Goal: Transaction & Acquisition: Obtain resource

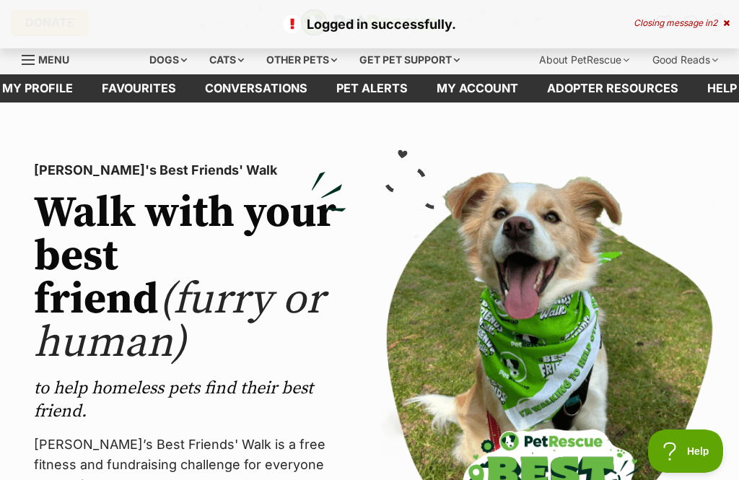
click at [728, 25] on icon at bounding box center [726, 23] width 6 height 9
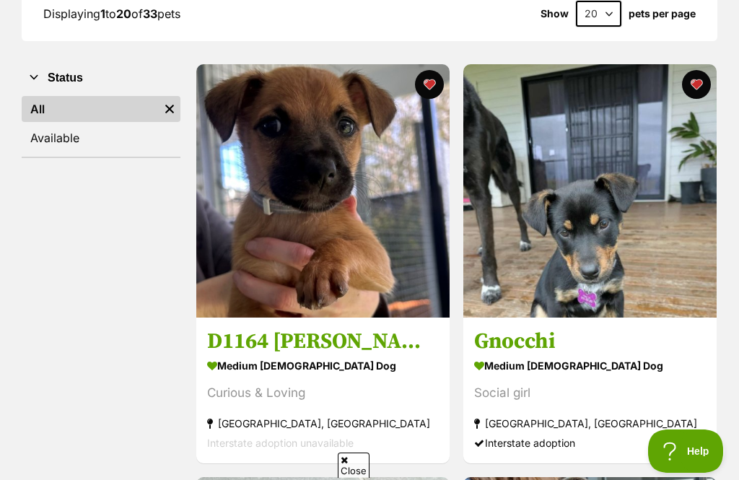
click at [69, 138] on link "Available" at bounding box center [101, 138] width 159 height 26
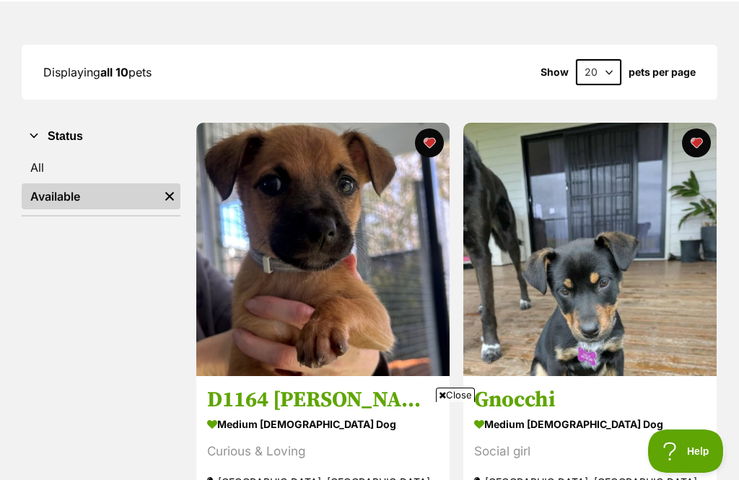
click at [256, 276] on img at bounding box center [322, 249] width 253 height 253
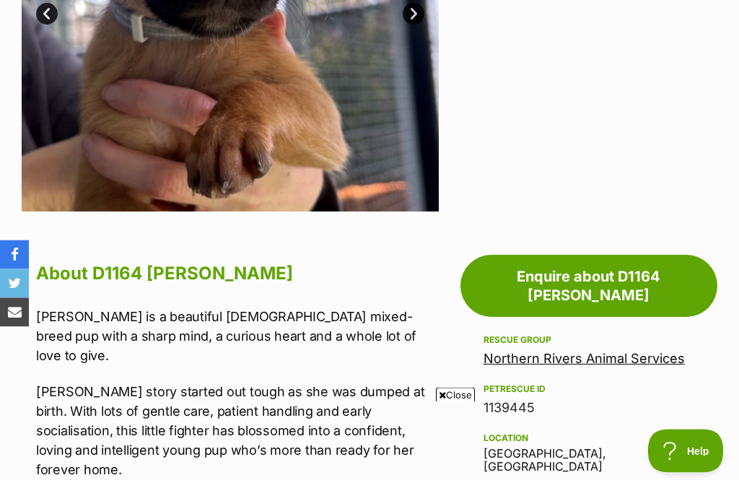
click at [44, 12] on link "Prev" at bounding box center [47, 15] width 22 height 22
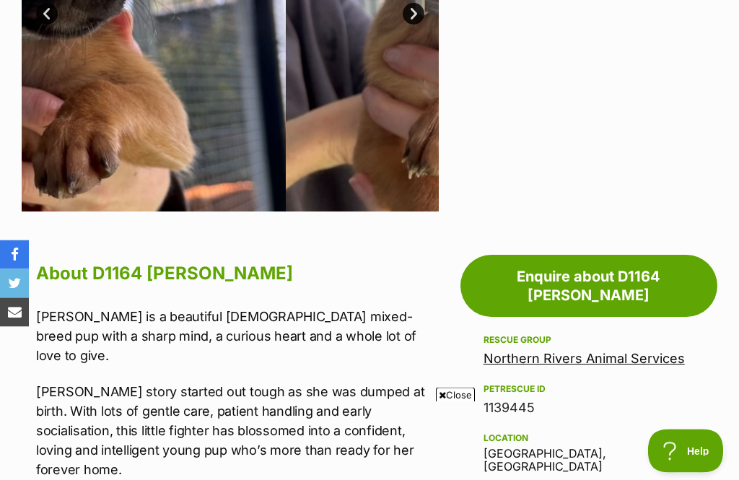
scroll to position [506, 0]
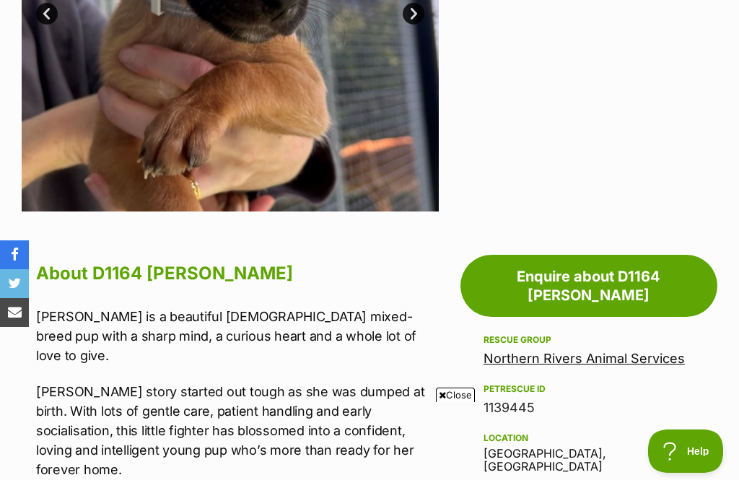
click at [48, 14] on link "Prev" at bounding box center [47, 14] width 22 height 22
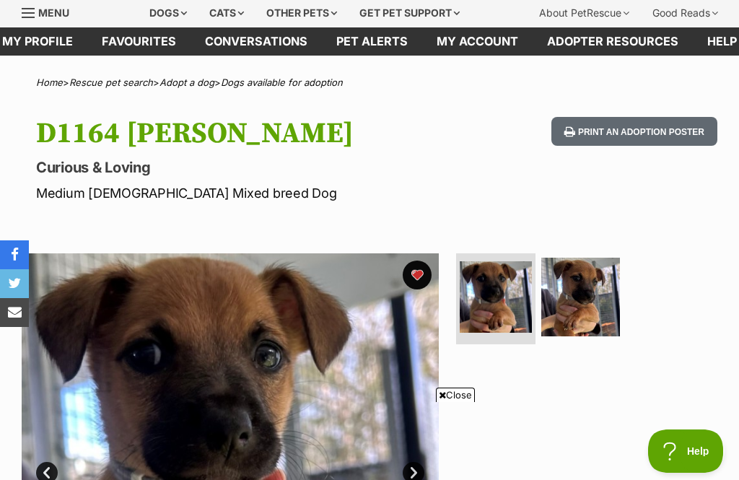
scroll to position [45, 0]
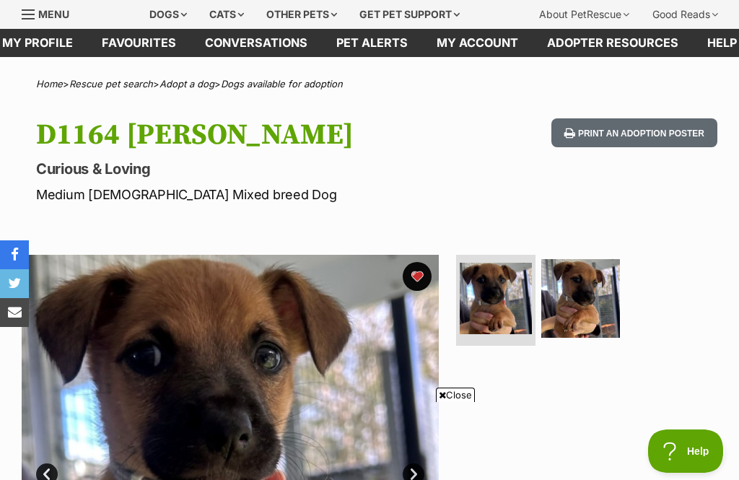
click at [275, 82] on link "Dogs available for adoption" at bounding box center [282, 84] width 122 height 12
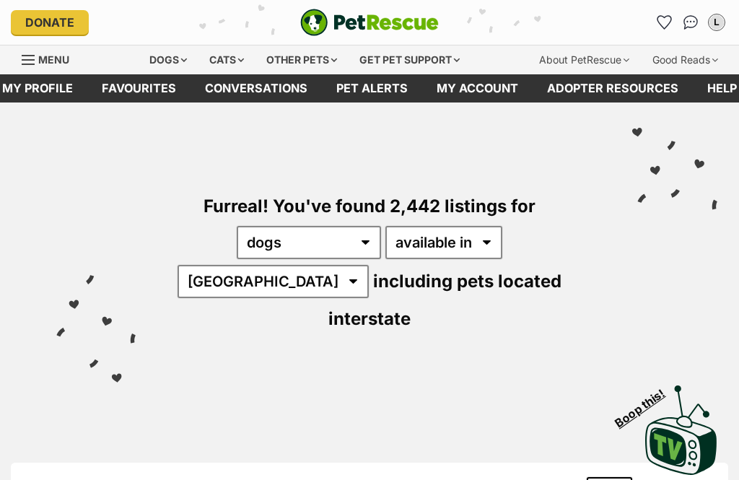
click at [146, 85] on link "Favourites" at bounding box center [138, 88] width 103 height 28
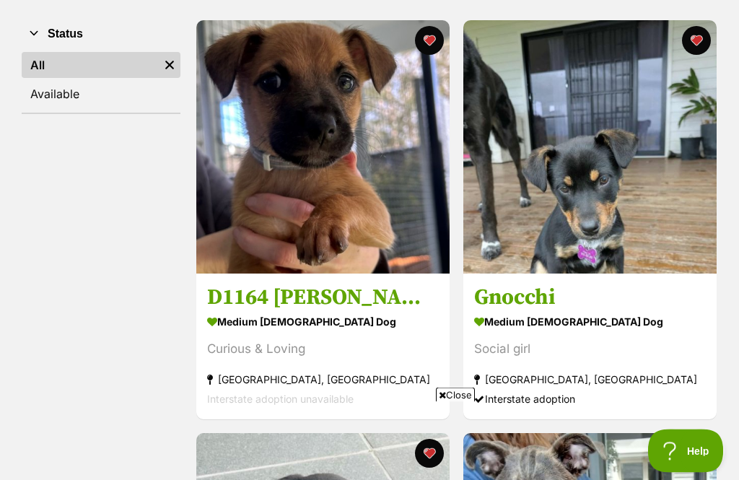
scroll to position [275, 0]
click at [309, 138] on img at bounding box center [322, 146] width 253 height 253
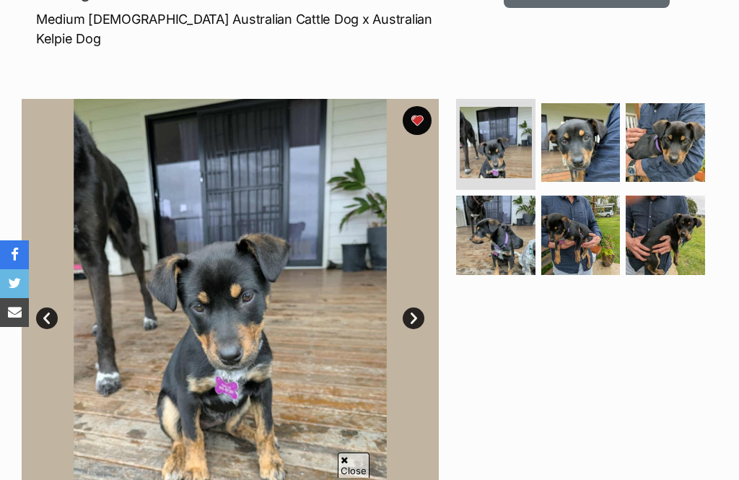
scroll to position [221, 0]
